Goal: Task Accomplishment & Management: Use online tool/utility

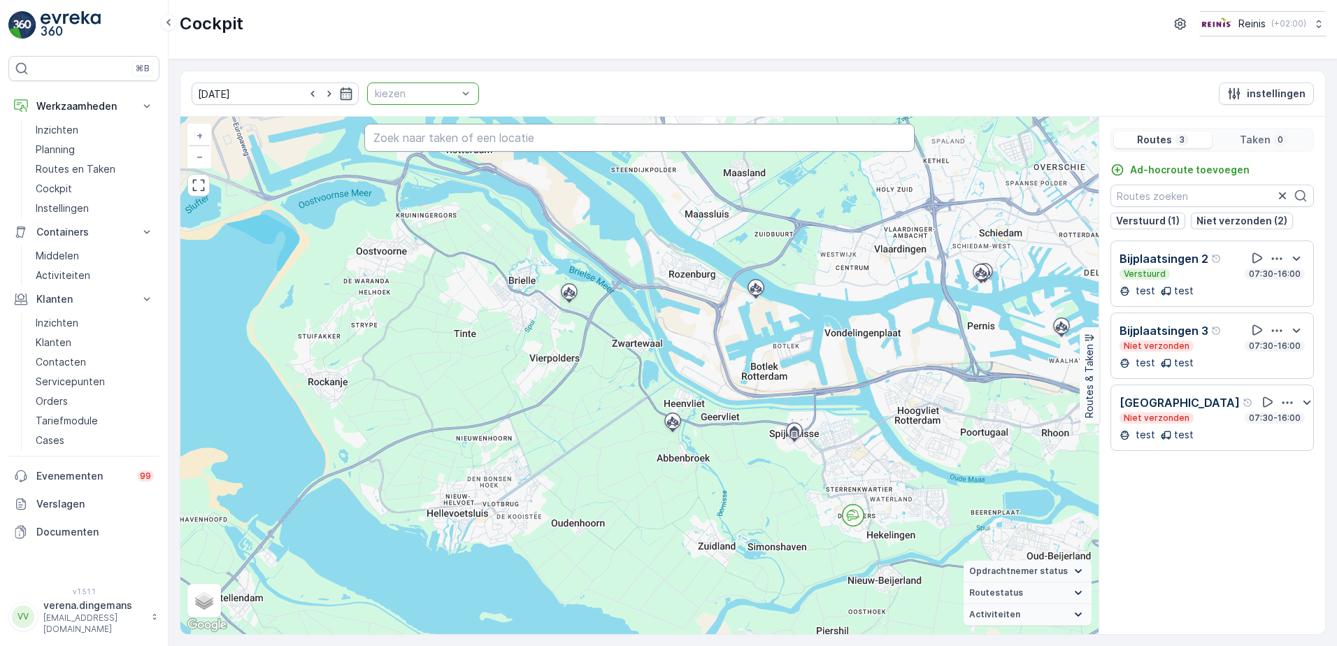
click at [426, 148] on input "text" at bounding box center [639, 138] width 551 height 28
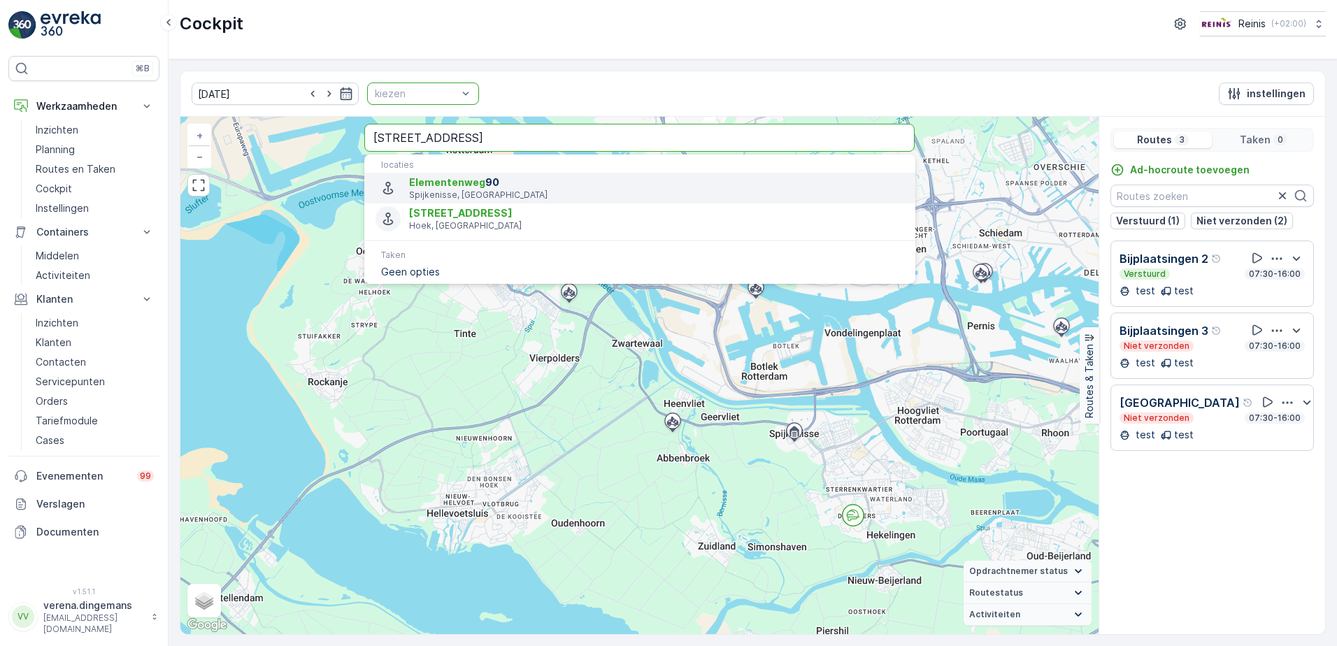
type input "[STREET_ADDRESS]"
click at [503, 186] on span "[STREET_ADDRESS]" at bounding box center [656, 183] width 494 height 14
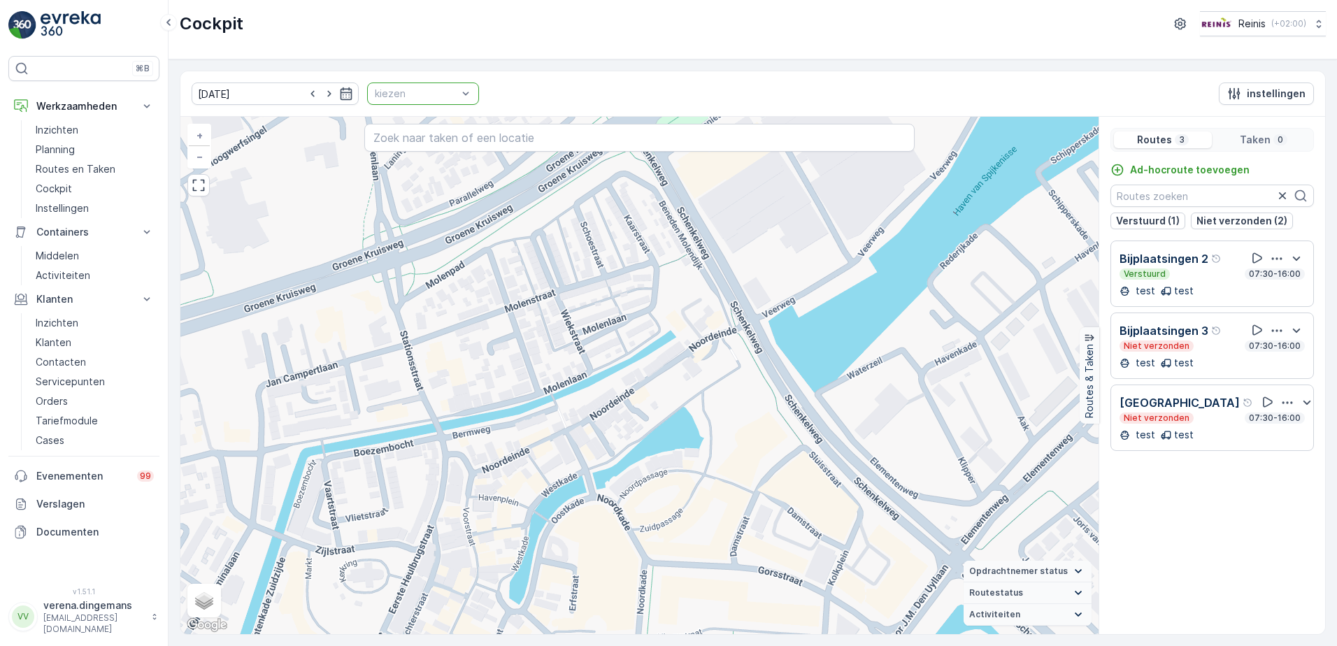
click at [389, 87] on p "kiezen" at bounding box center [416, 94] width 83 height 14
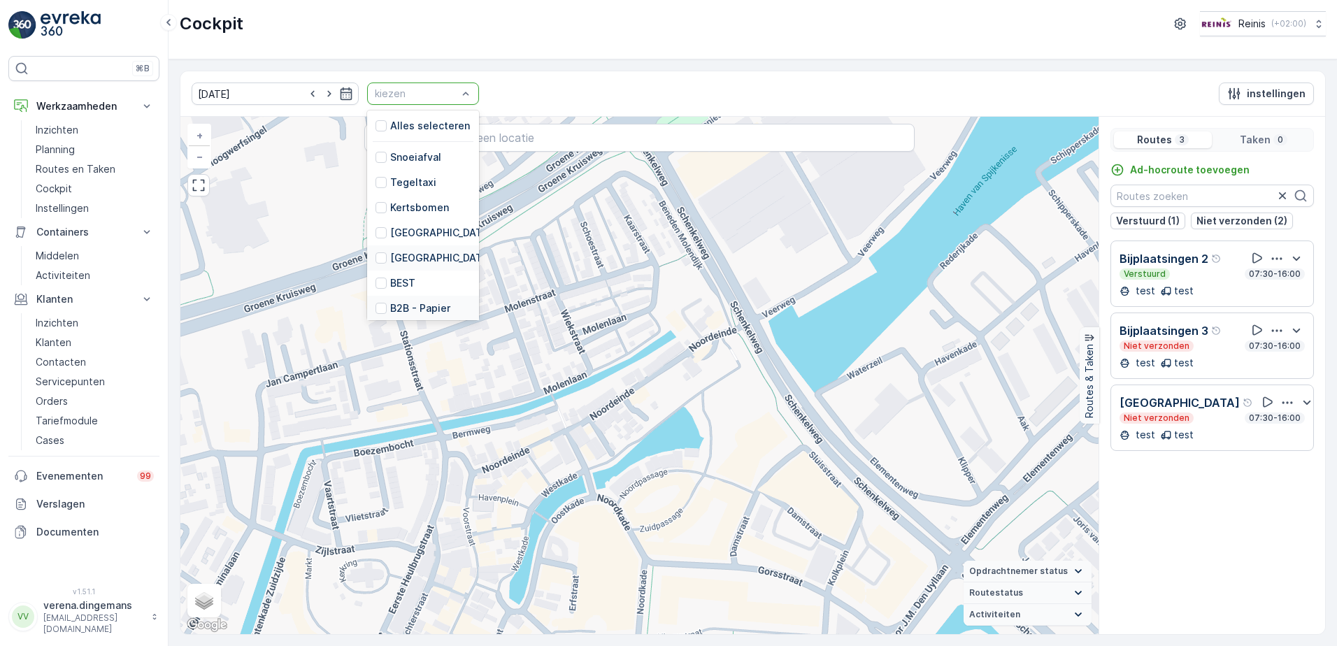
scroll to position [70, 0]
click at [375, 184] on div at bounding box center [380, 187] width 11 height 11
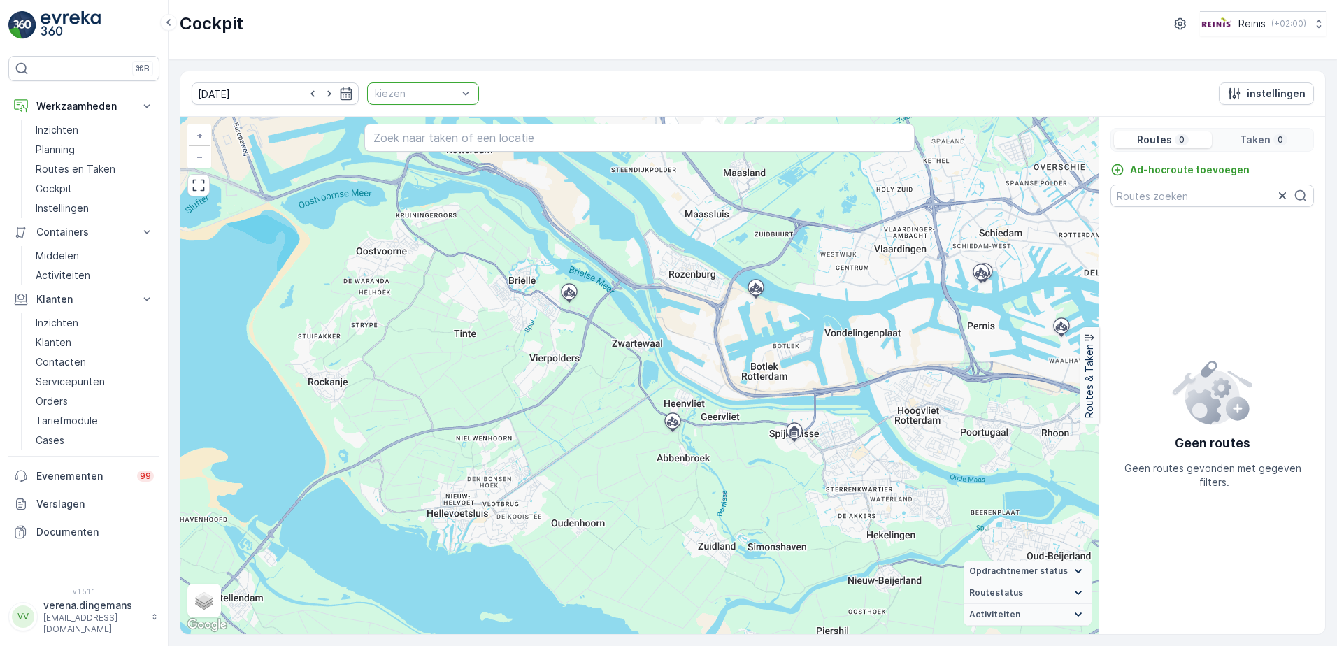
click at [420, 80] on div "[DATE] kiezen instellingen" at bounding box center [752, 93] width 1145 height 45
click at [414, 92] on div at bounding box center [415, 93] width 85 height 11
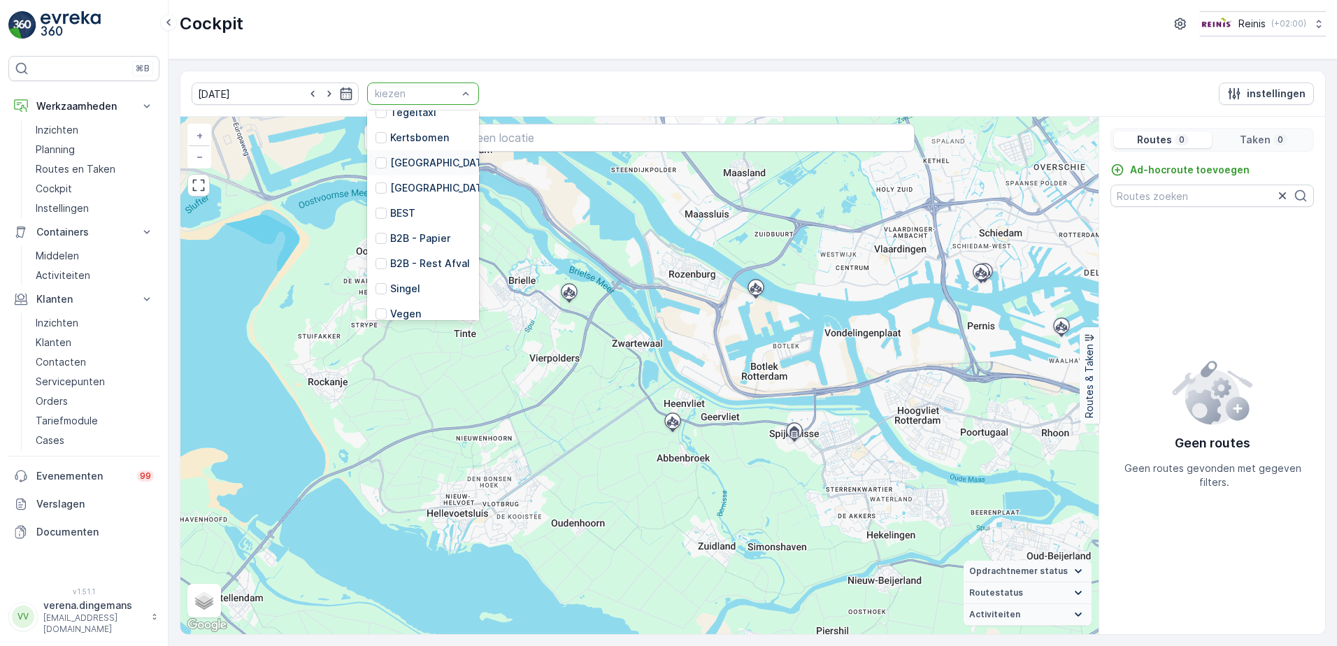
scroll to position [354, 0]
click at [375, 224] on div at bounding box center [380, 229] width 11 height 11
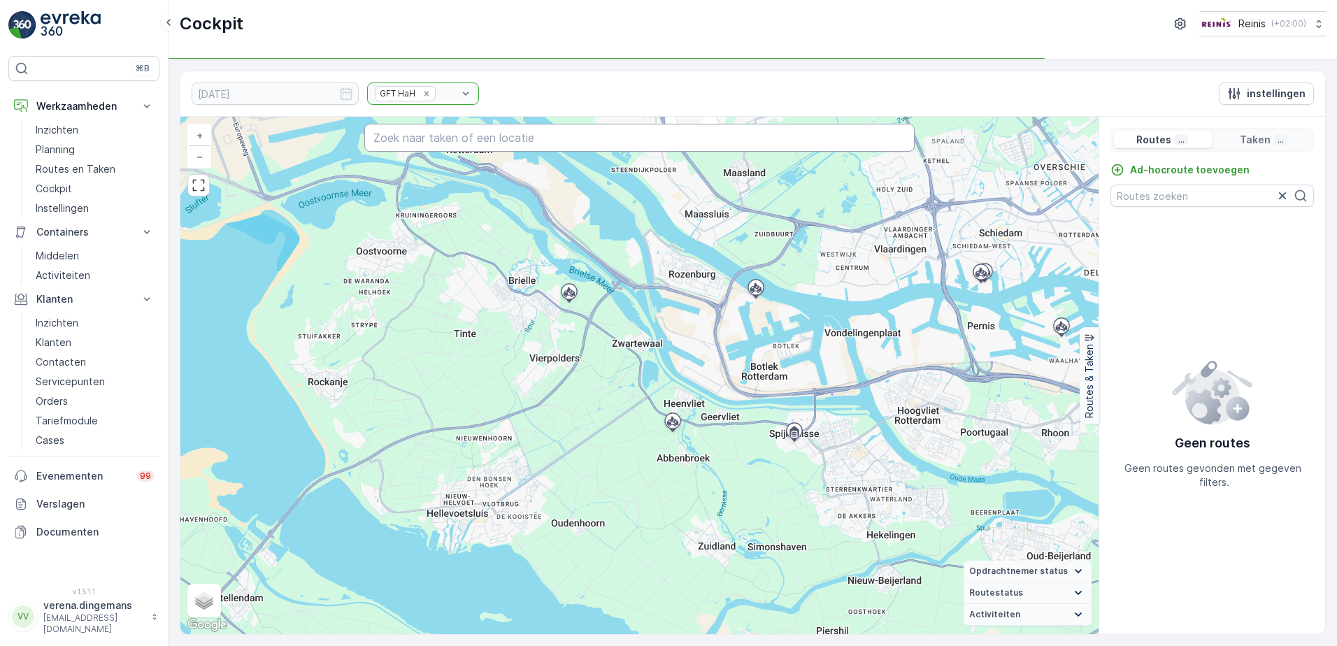
click at [462, 134] on input "text" at bounding box center [639, 138] width 551 height 28
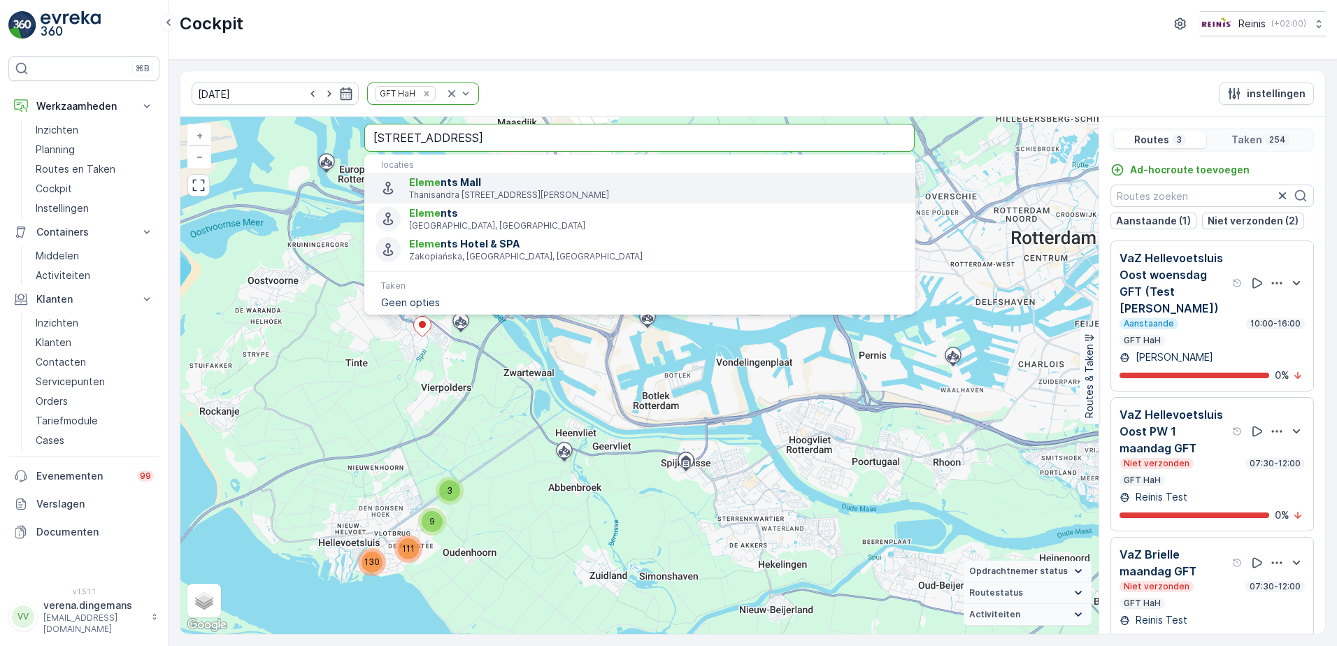
type input "[STREET_ADDRESS]"
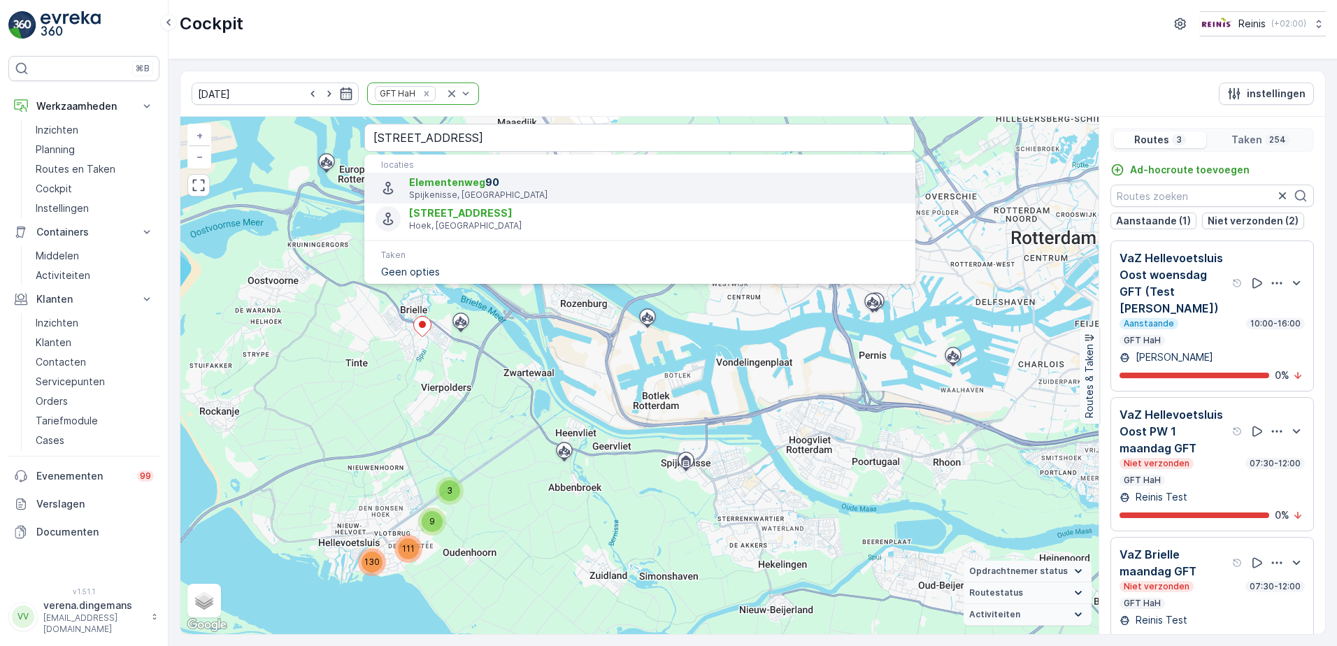
click at [460, 192] on p "Spijkenisse, [GEOGRAPHIC_DATA]" at bounding box center [656, 194] width 494 height 11
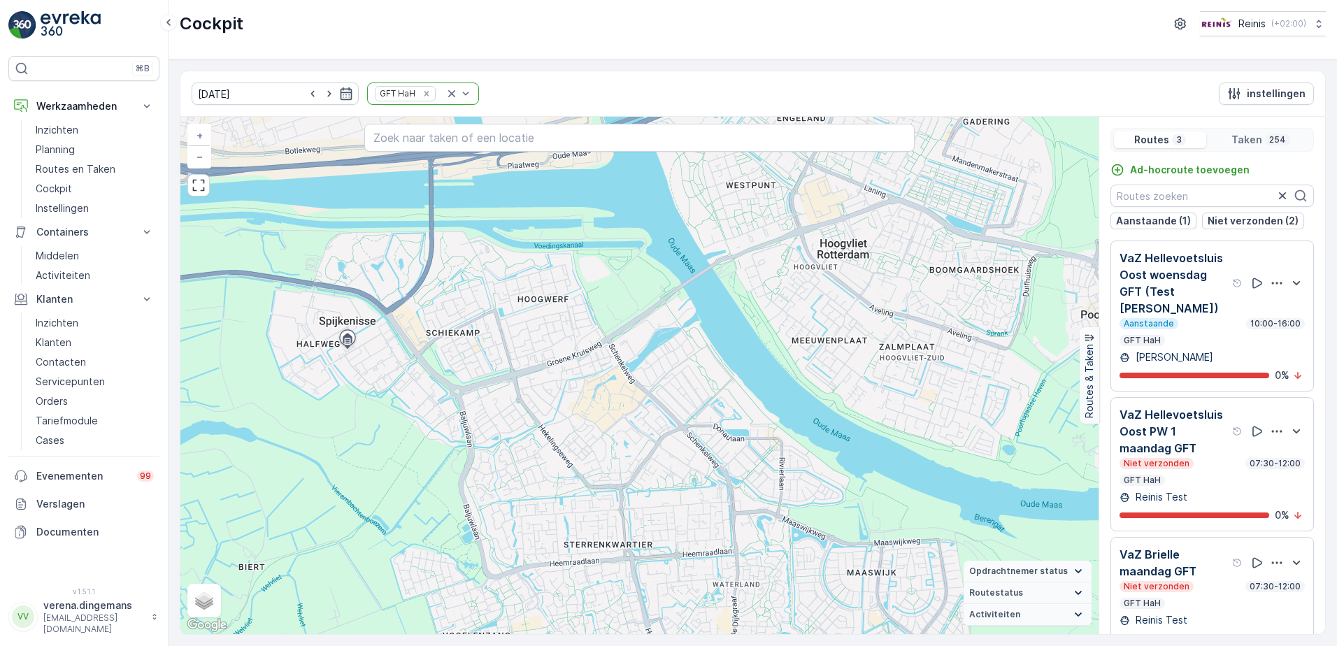
drag, startPoint x: 564, startPoint y: 335, endPoint x: 582, endPoint y: 357, distance: 28.8
click at [582, 357] on div "2 2 2 2 2 11 13 19 29 34 2 5 2 3 5 9 16 39 24 26 + − Satelliet stappenplan Terr…" at bounding box center [639, 375] width 918 height 517
click at [339, 96] on icon "button" at bounding box center [346, 94] width 14 height 14
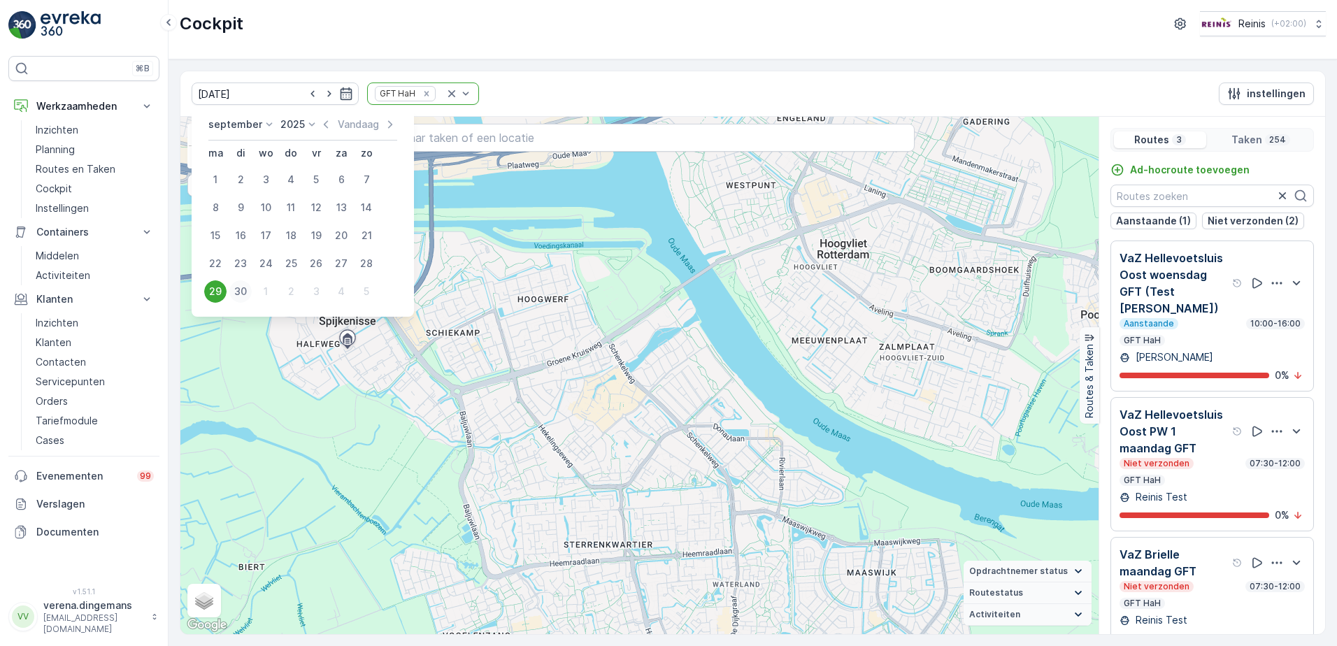
click at [235, 294] on div "30" at bounding box center [240, 291] width 22 height 22
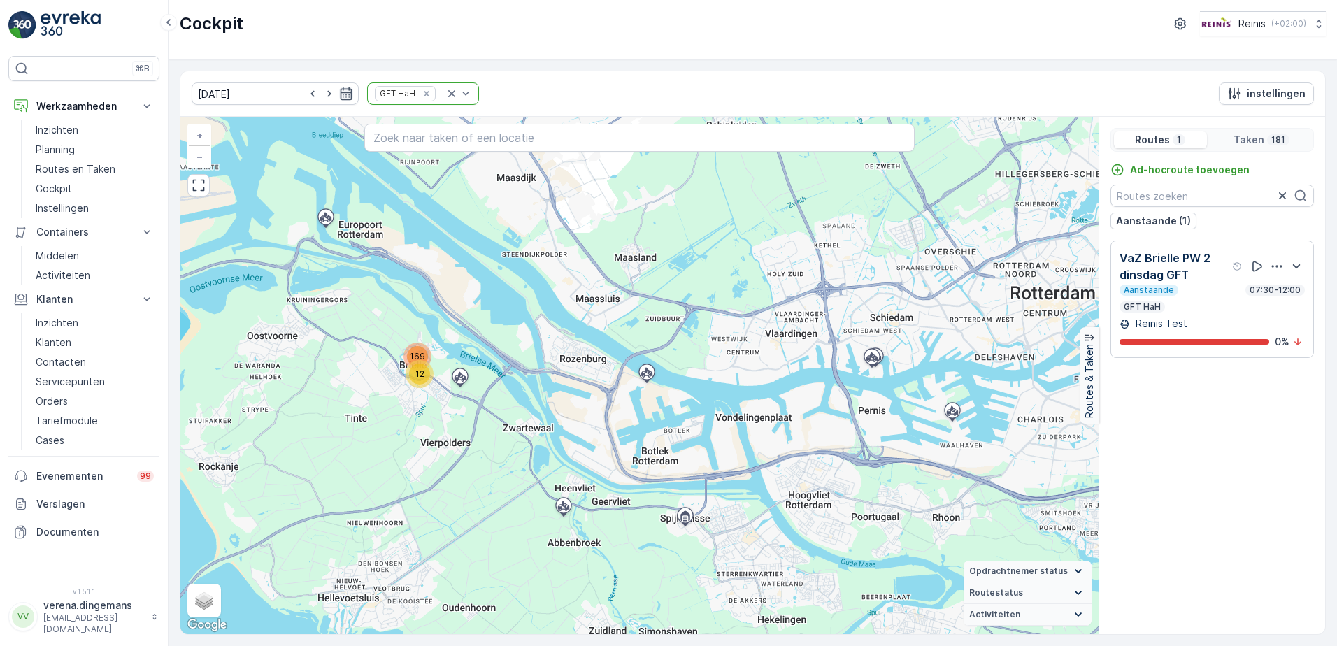
click at [341, 89] on icon "button" at bounding box center [347, 93] width 12 height 13
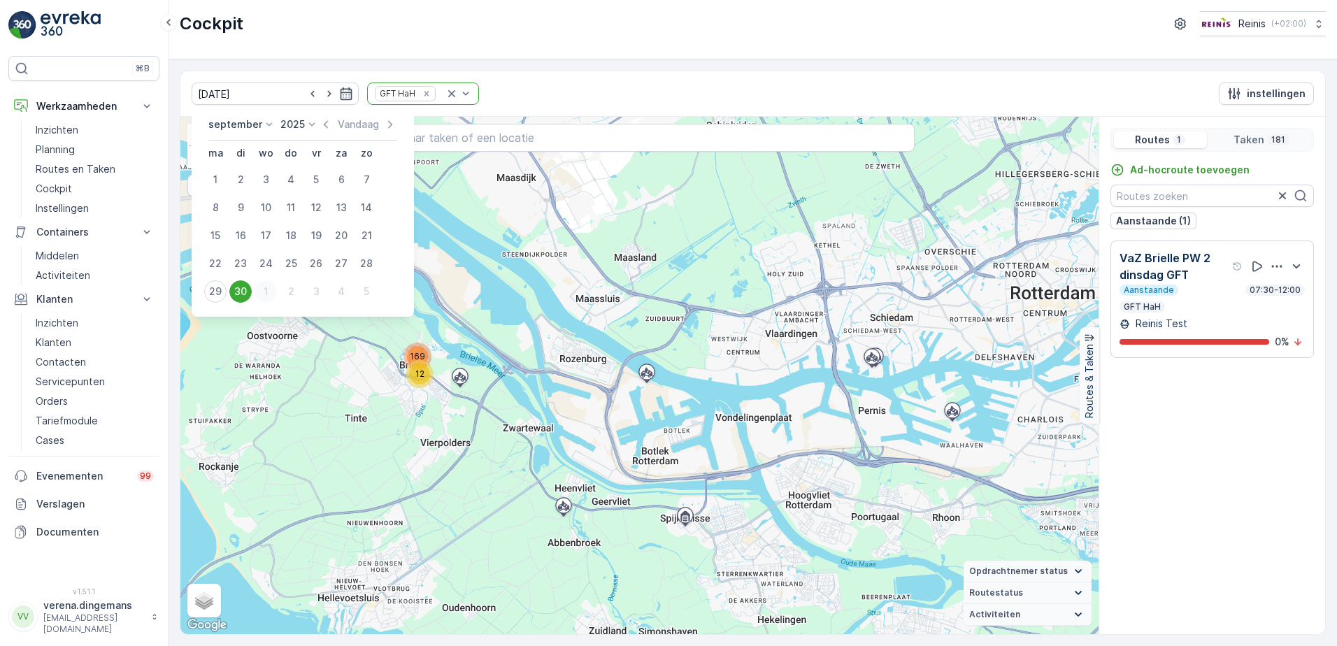
click at [271, 292] on div "1" at bounding box center [266, 291] width 22 height 22
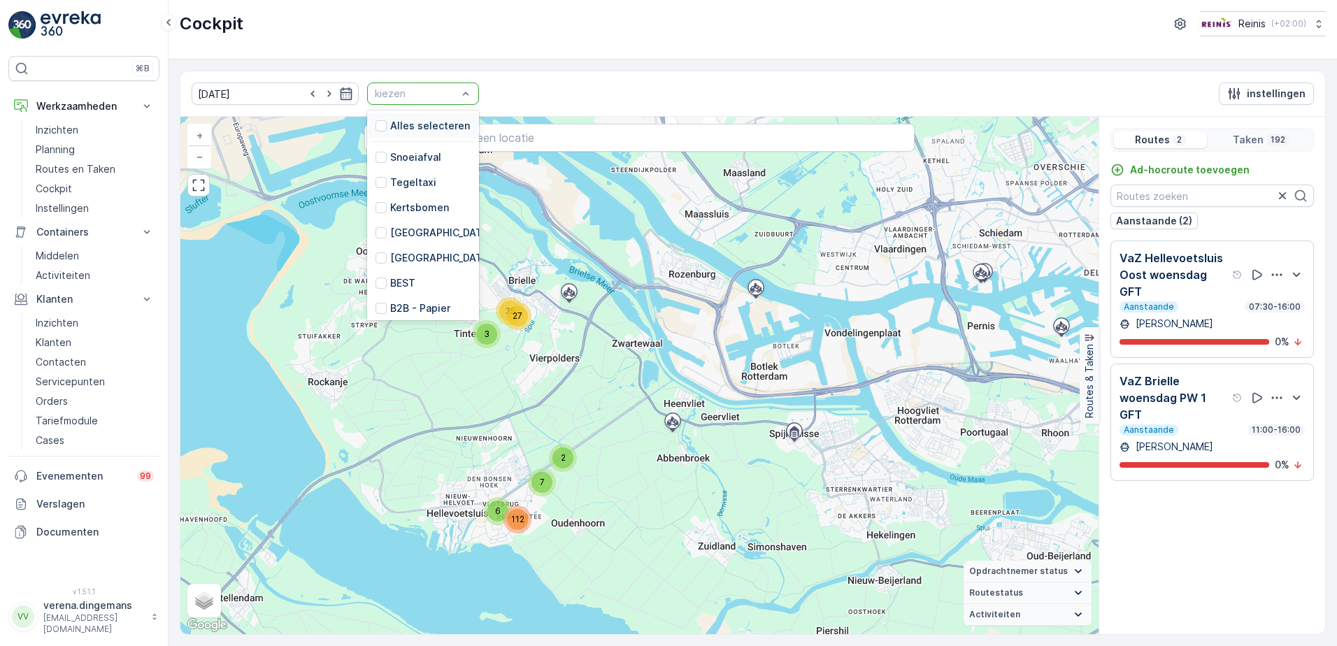
click at [457, 91] on div "kiezen" at bounding box center [423, 94] width 112 height 22
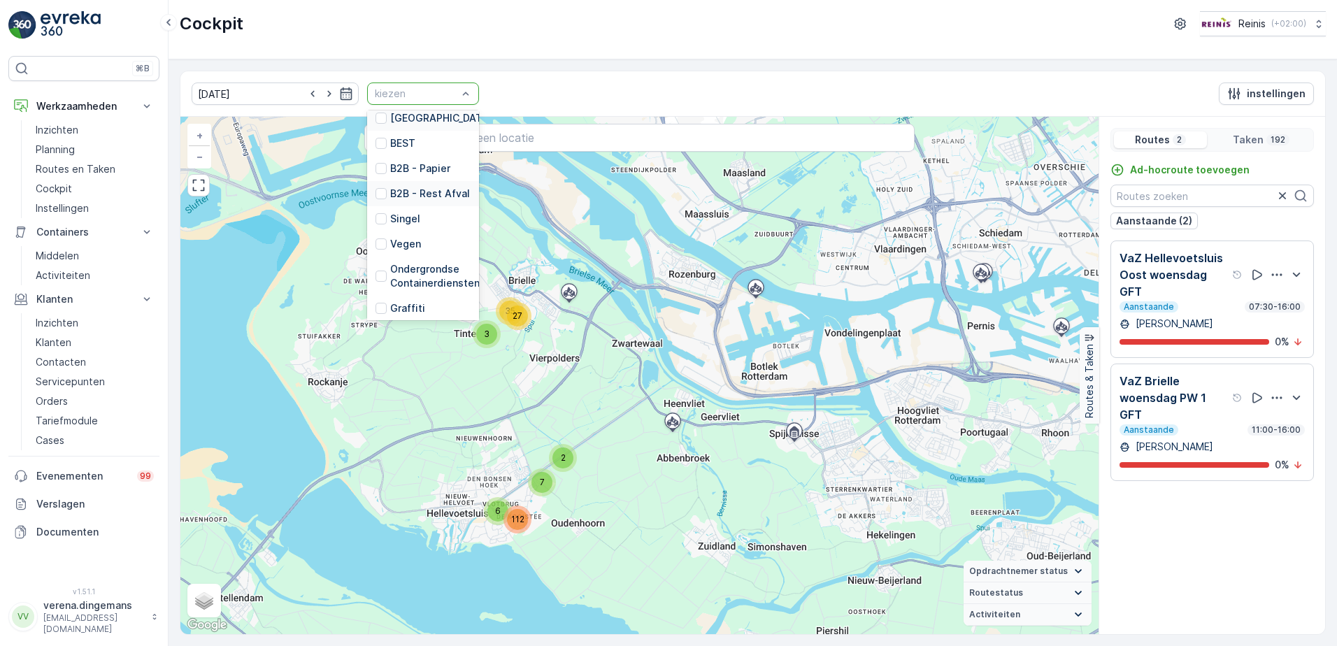
scroll to position [70, 0]
click at [367, 189] on div "[GEOGRAPHIC_DATA]" at bounding box center [423, 188] width 112 height 25
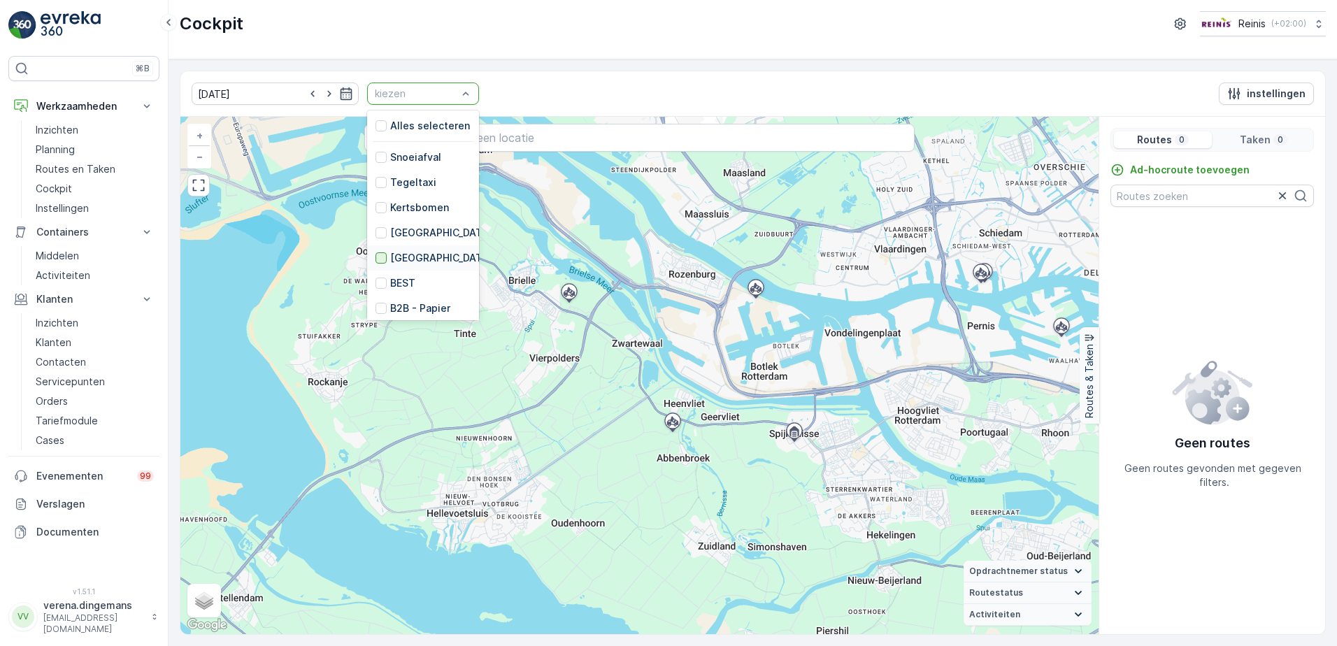
click at [375, 255] on div at bounding box center [380, 257] width 11 height 11
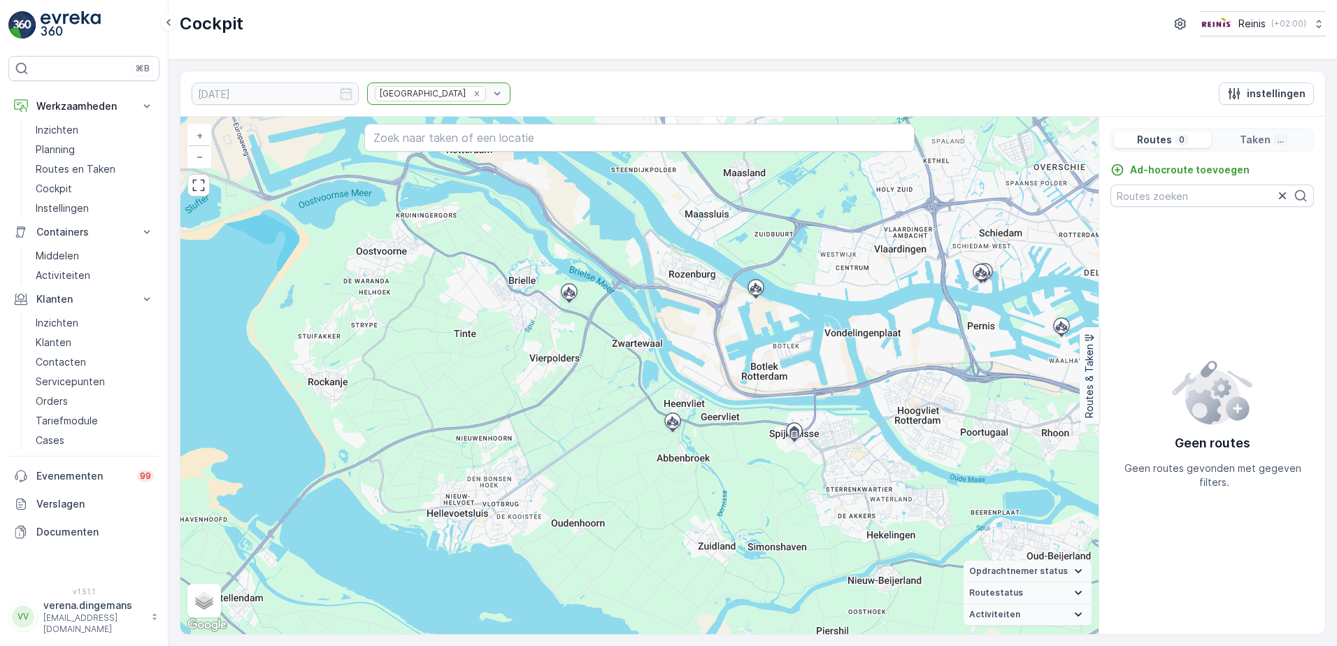
click at [450, 92] on div "[GEOGRAPHIC_DATA]" at bounding box center [438, 94] width 143 height 22
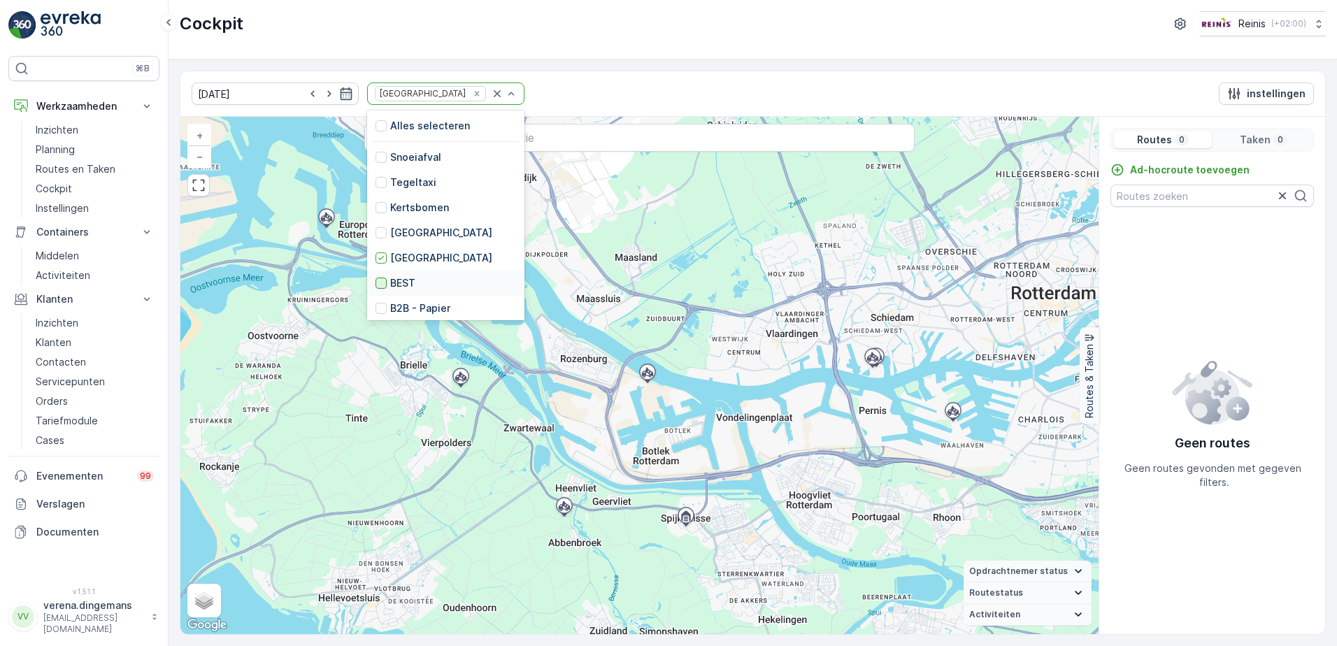
scroll to position [348, 0]
click at [375, 228] on div at bounding box center [380, 229] width 11 height 11
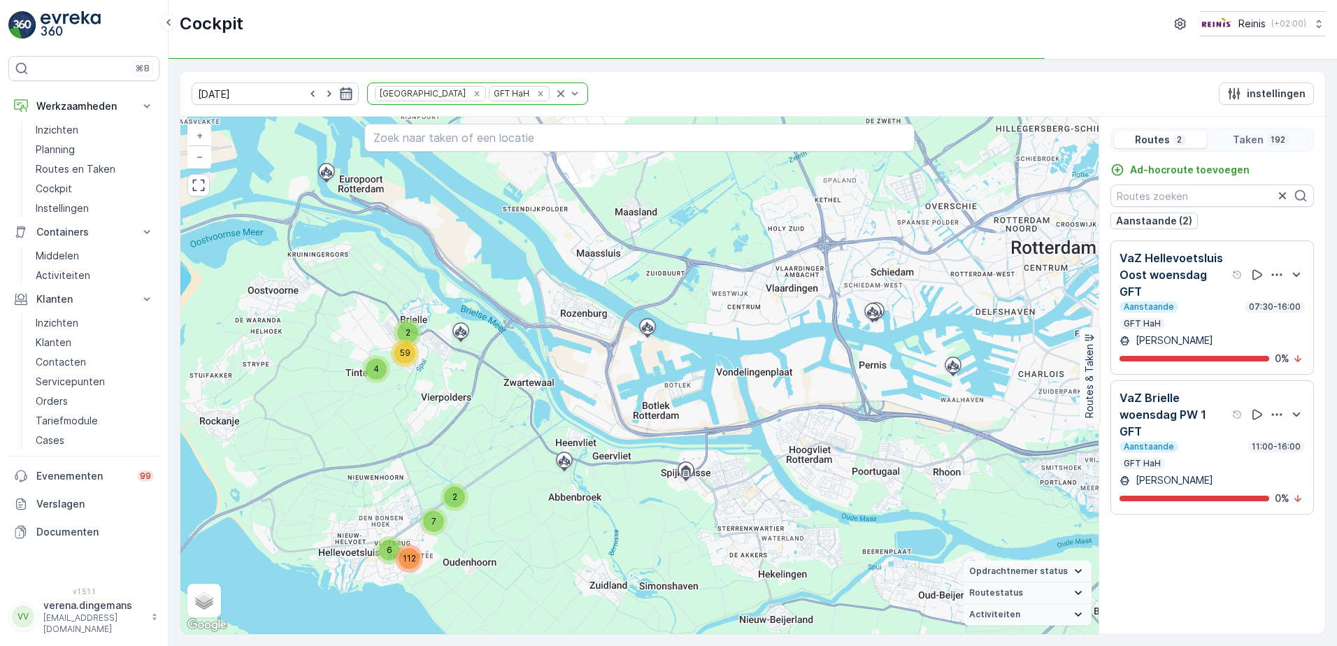
click at [341, 100] on icon "button" at bounding box center [347, 93] width 12 height 13
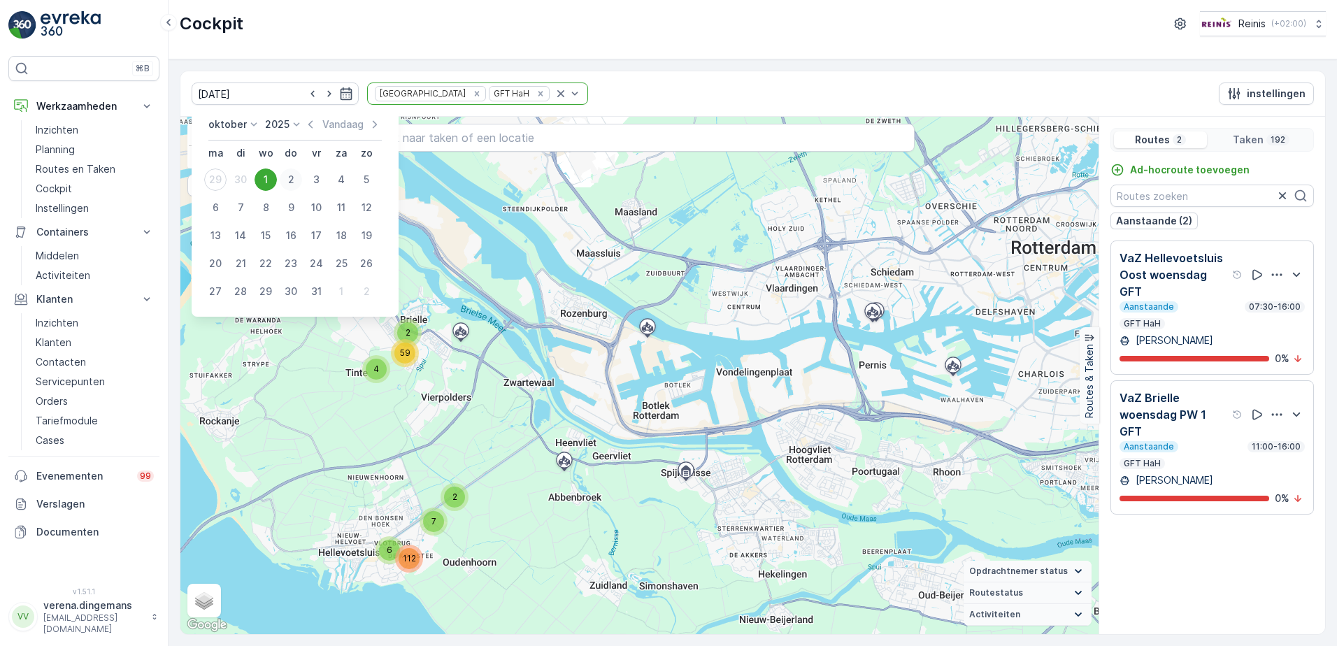
click at [297, 177] on div "2" at bounding box center [291, 180] width 22 height 22
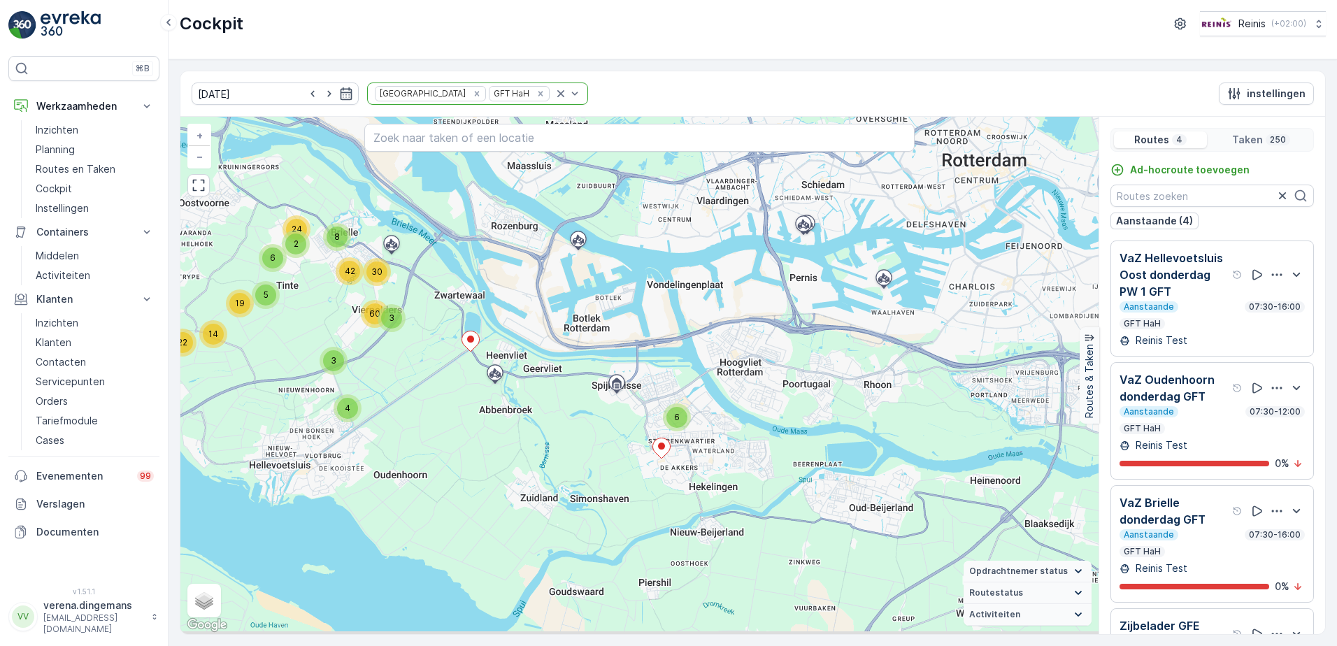
drag, startPoint x: 873, startPoint y: 579, endPoint x: 758, endPoint y: 482, distance: 150.3
click at [758, 482] on div "22 14 19 5 6 24 2 3 4 3 8 30 42 60 6 + − Satelliet stappenplan Terrein Hybride …" at bounding box center [639, 375] width 918 height 517
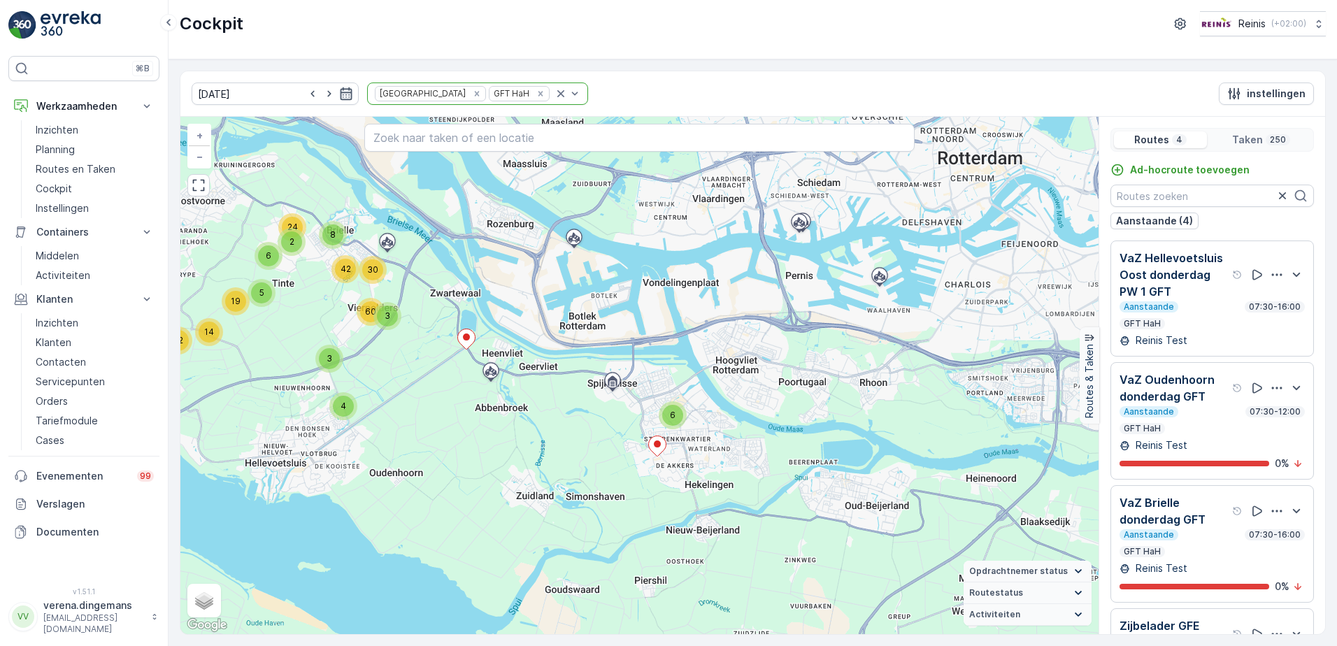
click at [341, 94] on icon "button" at bounding box center [347, 93] width 12 height 13
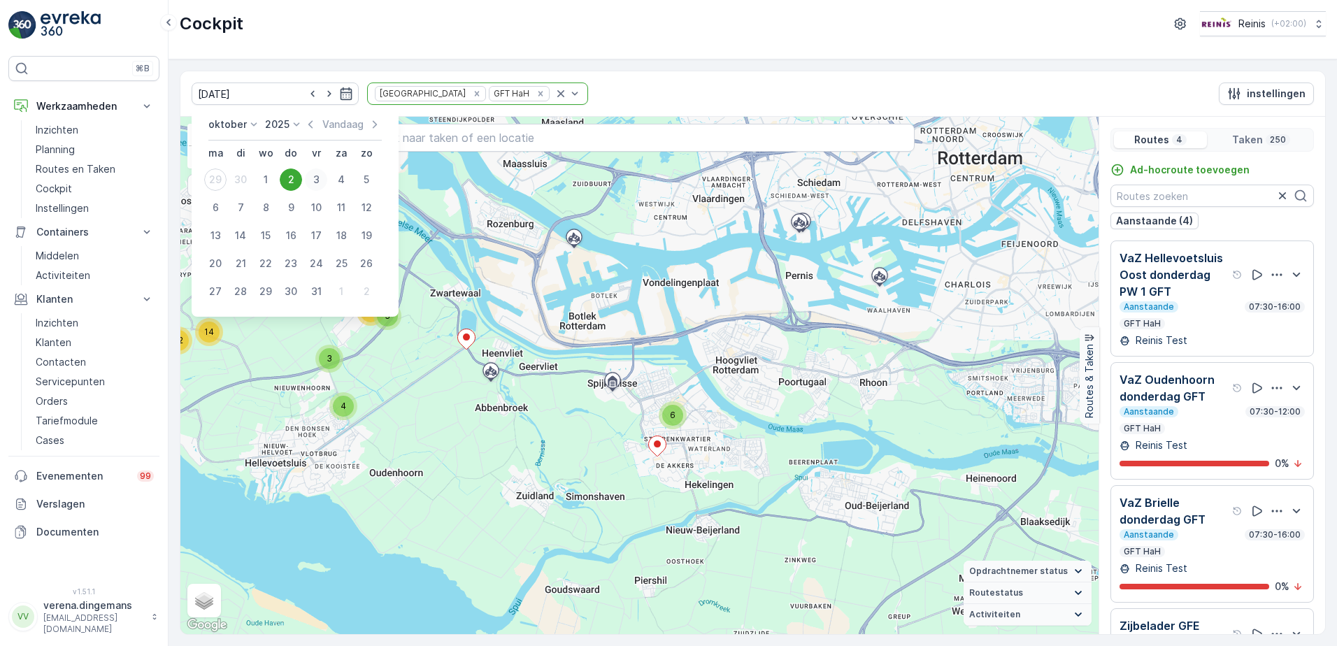
click at [319, 173] on div "3" at bounding box center [316, 180] width 22 height 22
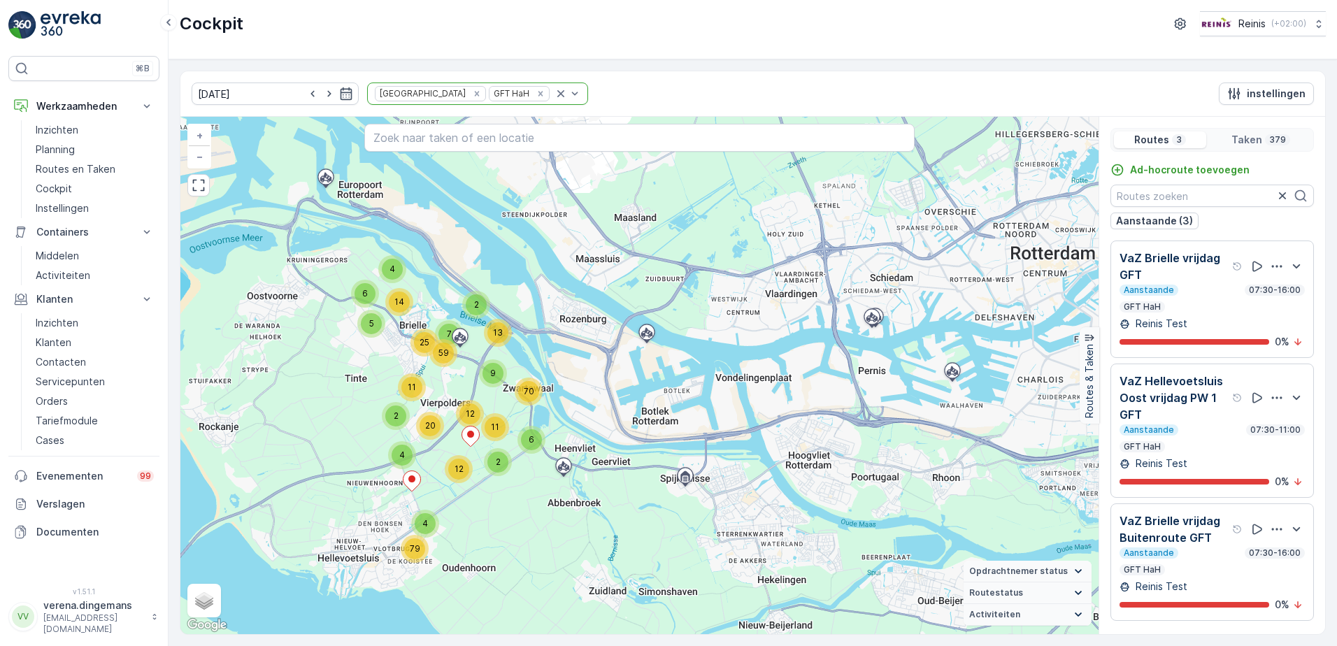
click at [343, 101] on div "[DATE] Huis aan Huis GFT HaH" at bounding box center [390, 94] width 396 height 22
click at [339, 92] on icon "button" at bounding box center [346, 94] width 14 height 14
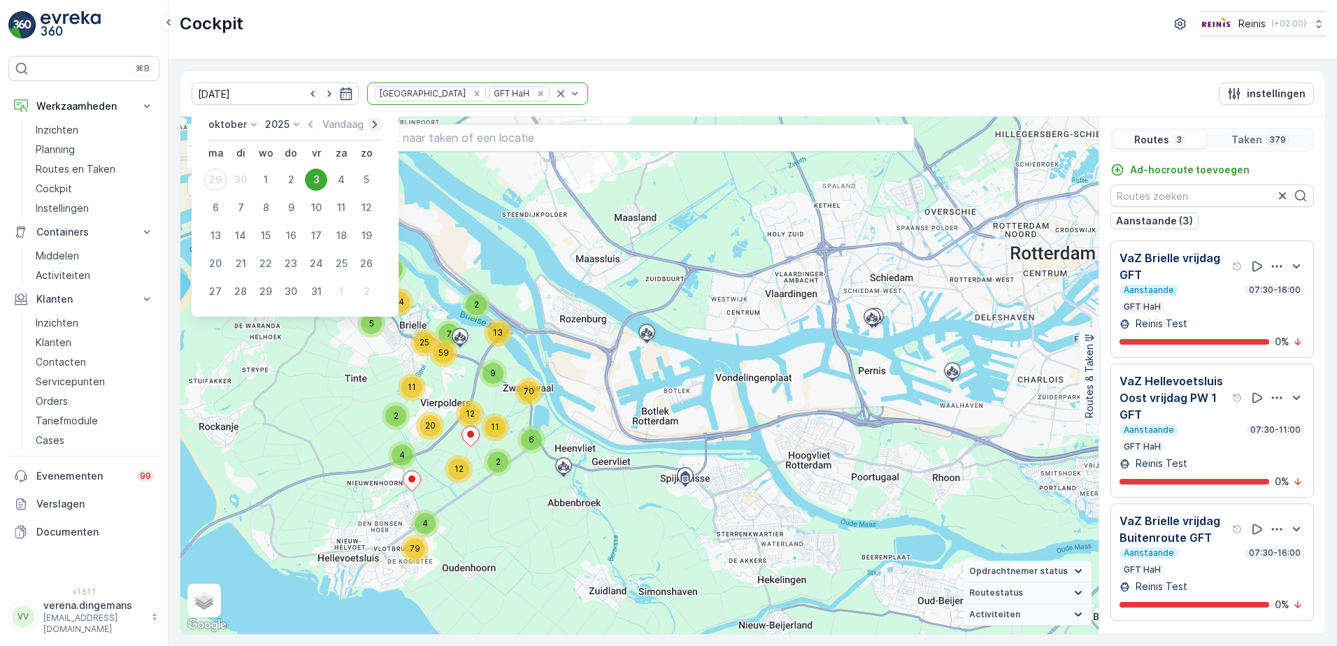
click at [371, 120] on icon "button" at bounding box center [375, 124] width 14 height 14
click at [217, 211] on div "3" at bounding box center [215, 207] width 22 height 22
type input "[DATE]"
